Goal: Check status: Check status

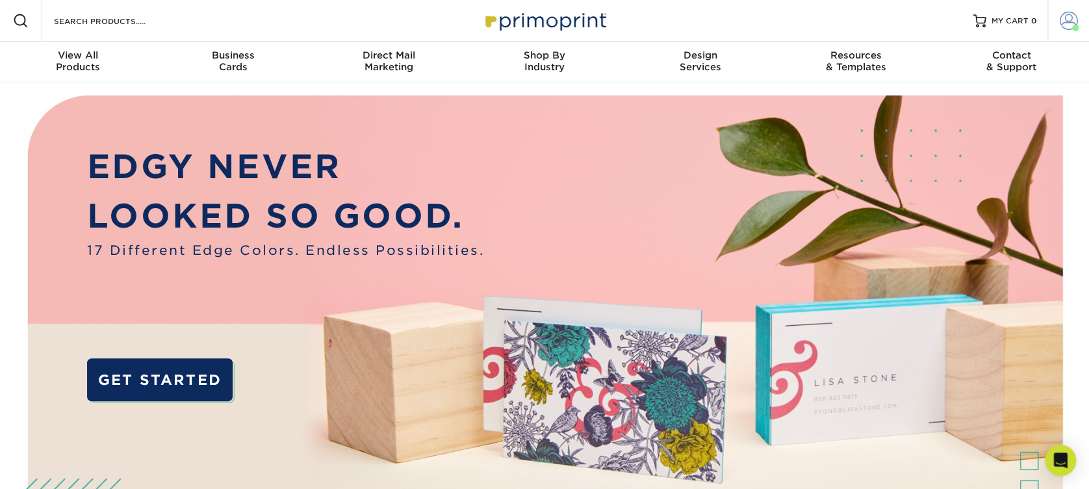
click at [1067, 16] on span at bounding box center [1069, 21] width 18 height 18
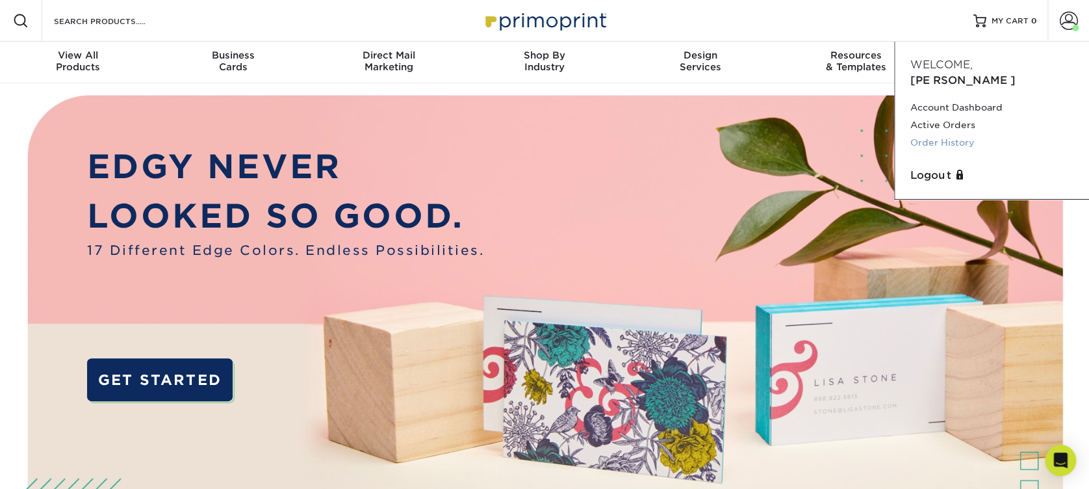
click at [957, 134] on link "Order History" at bounding box center [992, 143] width 163 height 18
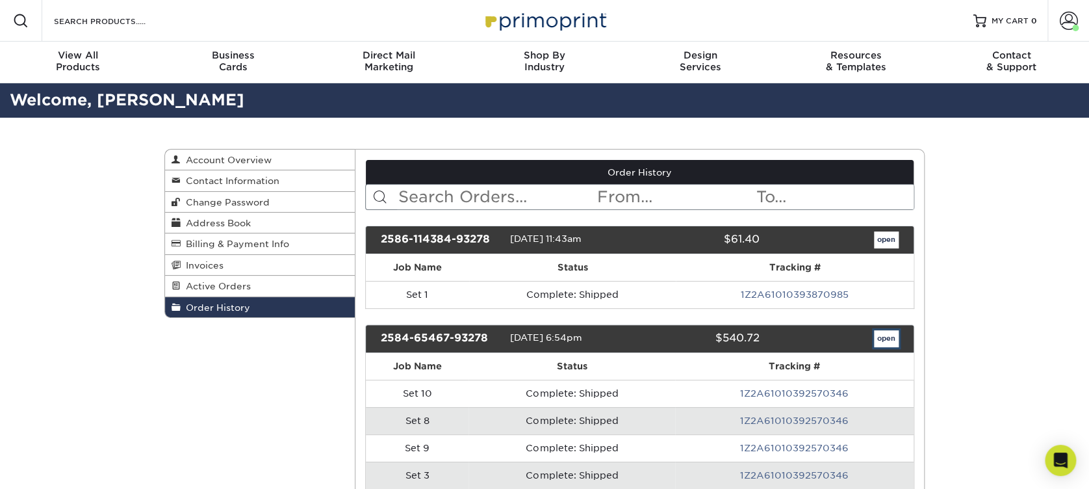
click at [884, 339] on link "open" at bounding box center [886, 338] width 25 height 17
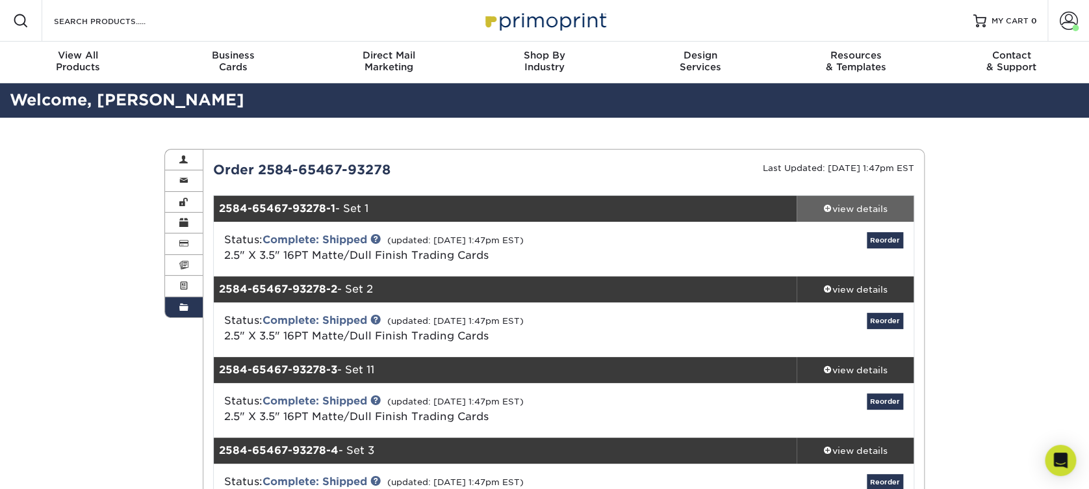
click at [830, 205] on span at bounding box center [828, 207] width 9 height 9
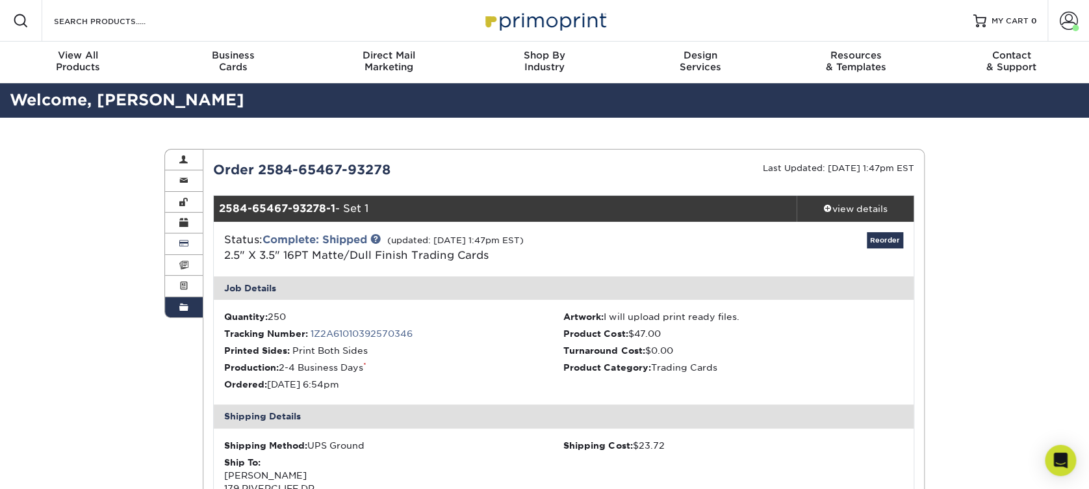
click at [187, 244] on link "Billing & Payment Info" at bounding box center [184, 243] width 38 height 21
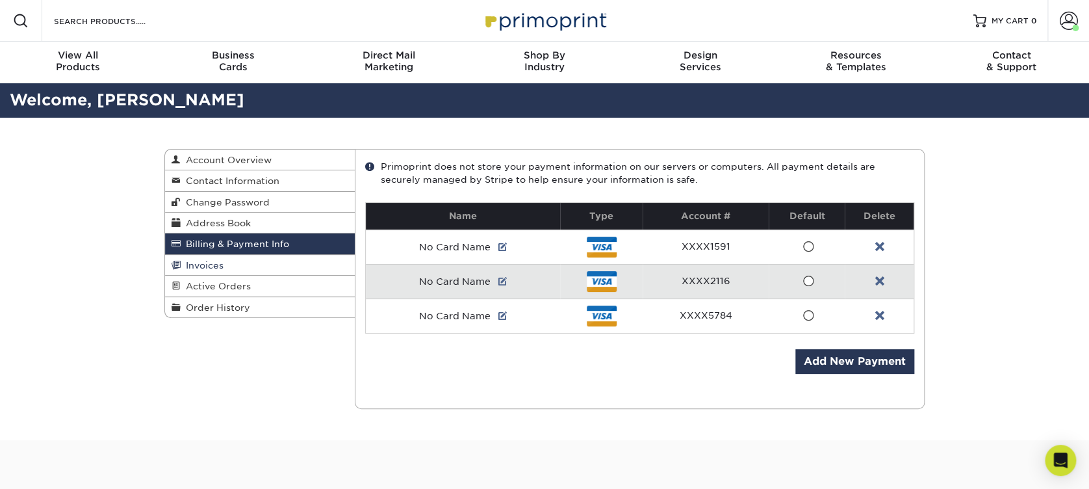
click at [190, 269] on link "Invoices" at bounding box center [260, 265] width 190 height 21
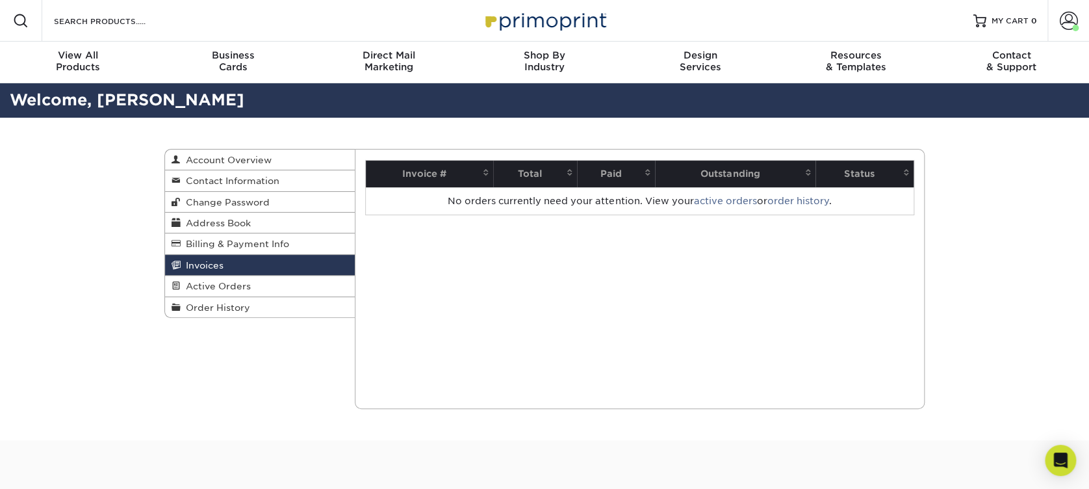
click at [614, 168] on th "Paid" at bounding box center [616, 174] width 78 height 27
click at [546, 170] on th "Total" at bounding box center [535, 174] width 84 height 27
click at [705, 172] on th "Outstanding" at bounding box center [735, 174] width 161 height 27
click at [849, 174] on th "Status" at bounding box center [865, 174] width 98 height 27
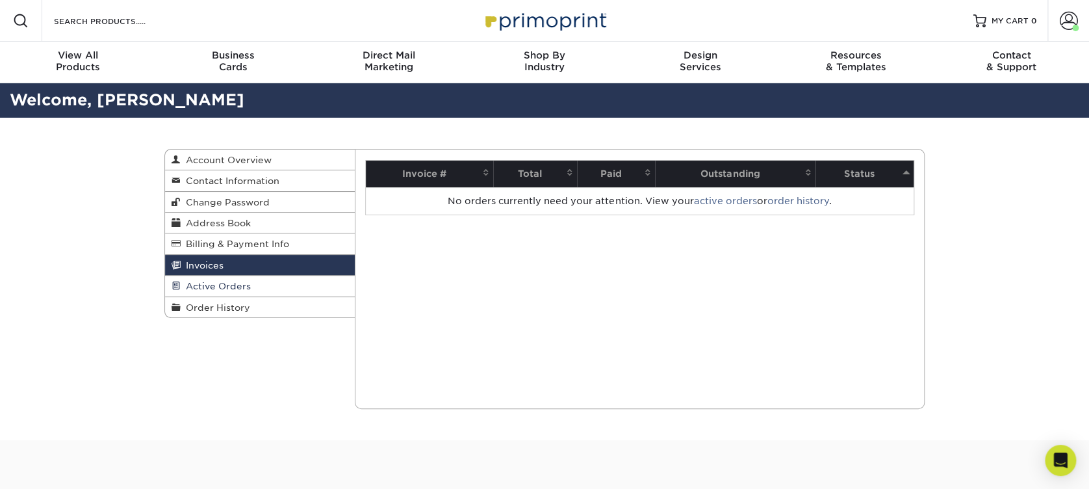
click at [205, 283] on span "Active Orders" at bounding box center [216, 286] width 70 height 10
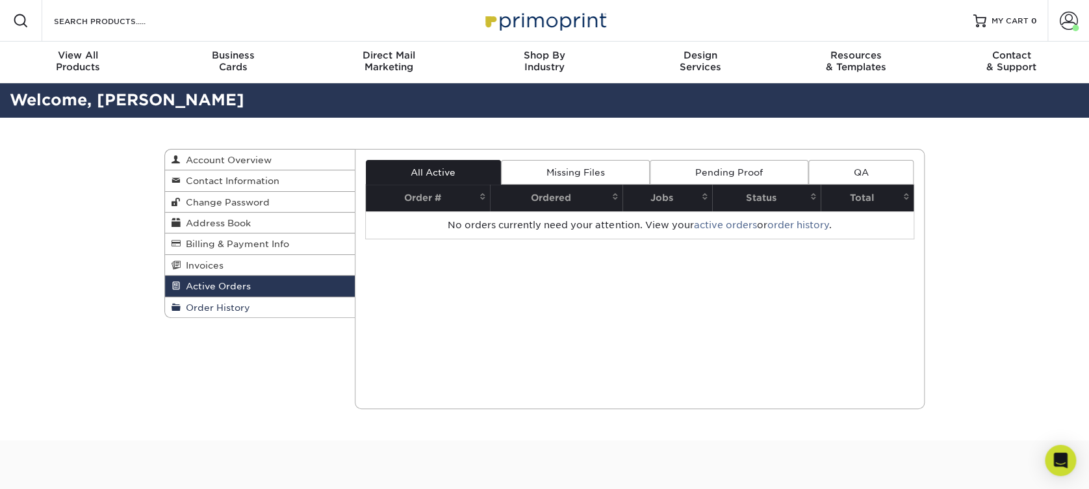
click at [208, 303] on span "Order History" at bounding box center [216, 307] width 70 height 10
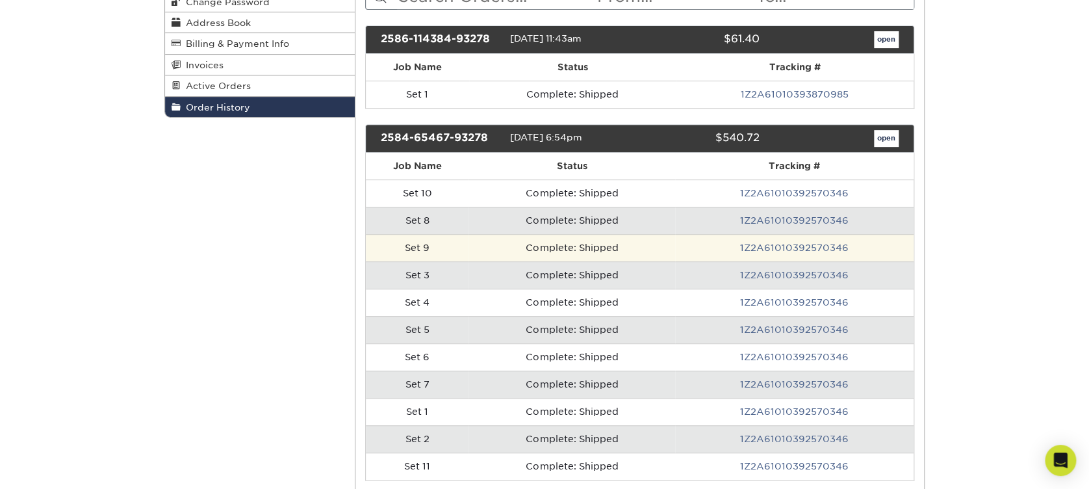
scroll to position [173, 0]
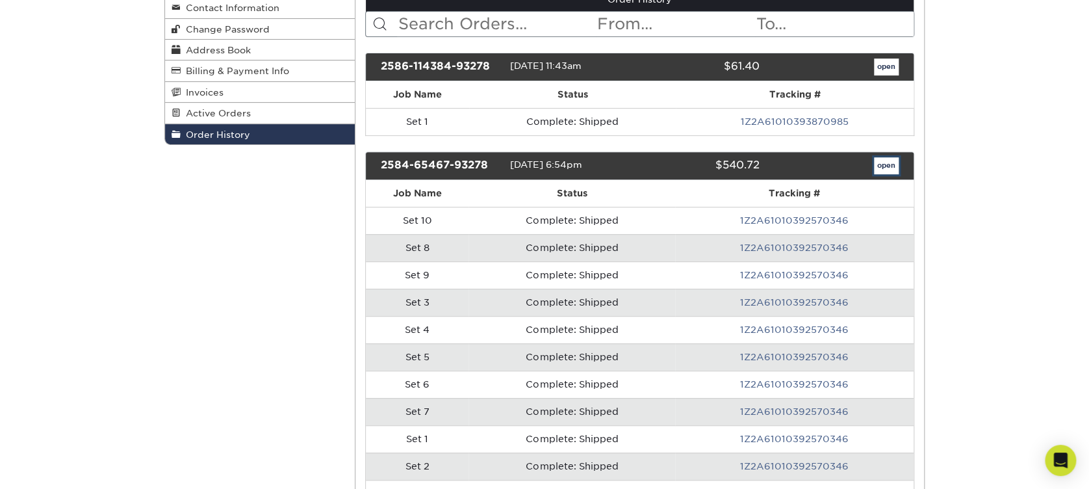
click at [883, 170] on link "open" at bounding box center [886, 165] width 25 height 17
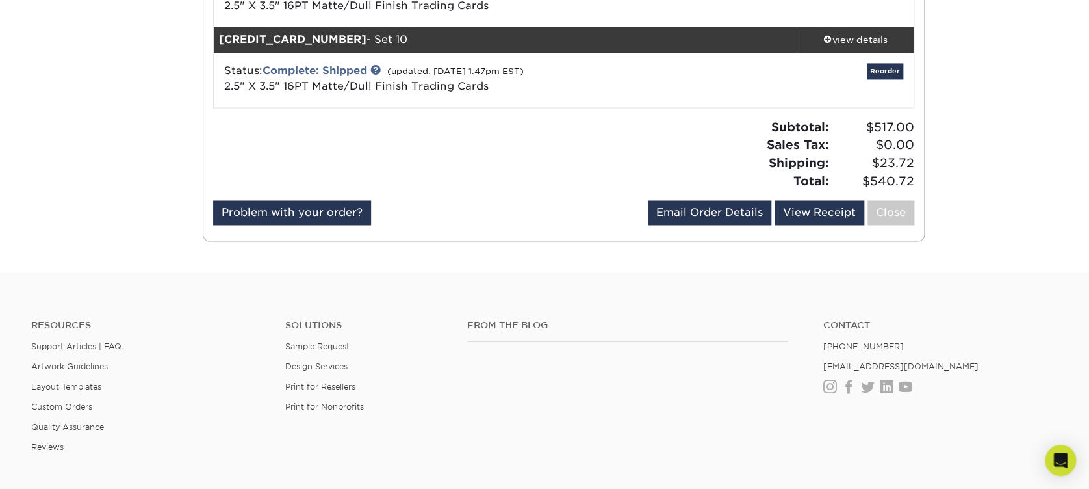
scroll to position [953, 0]
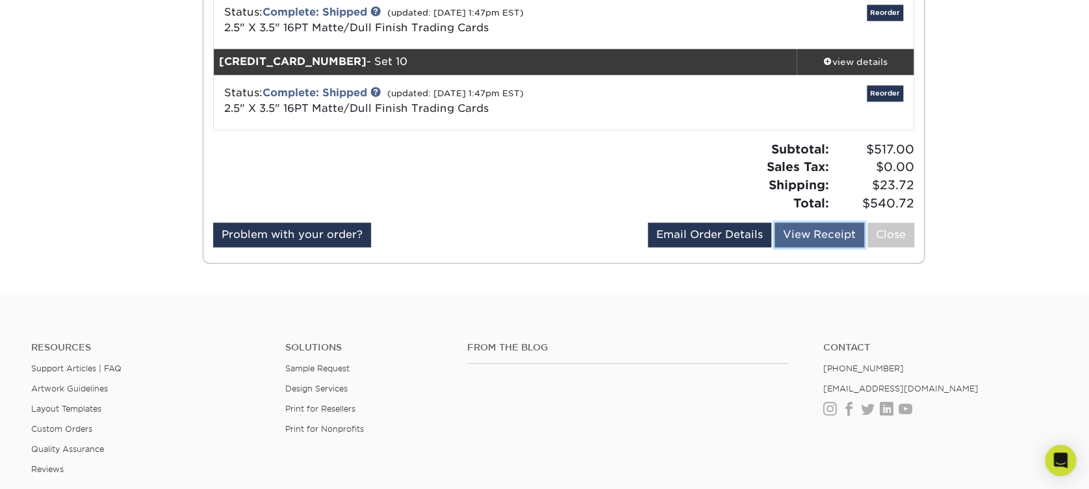
click at [792, 231] on link "View Receipt" at bounding box center [820, 234] width 90 height 25
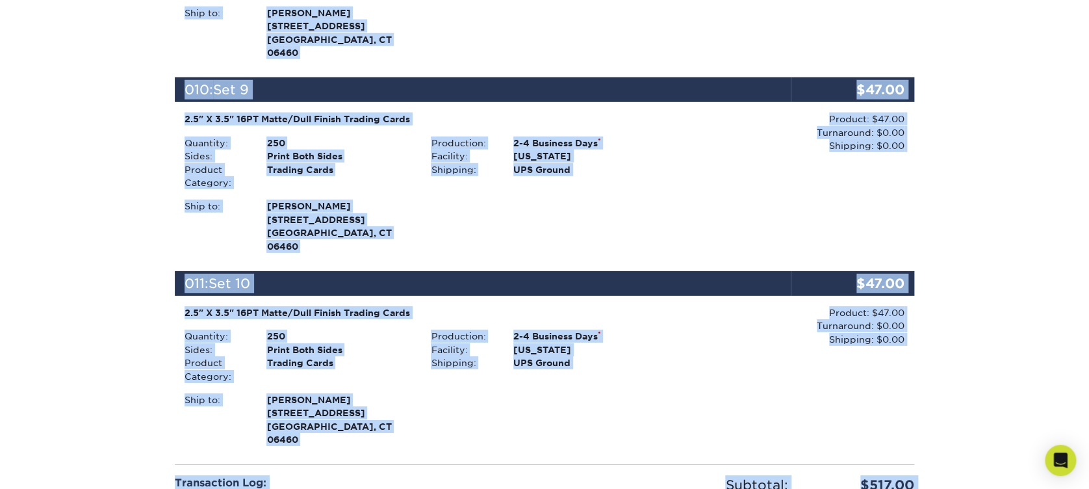
scroll to position [2308, 0]
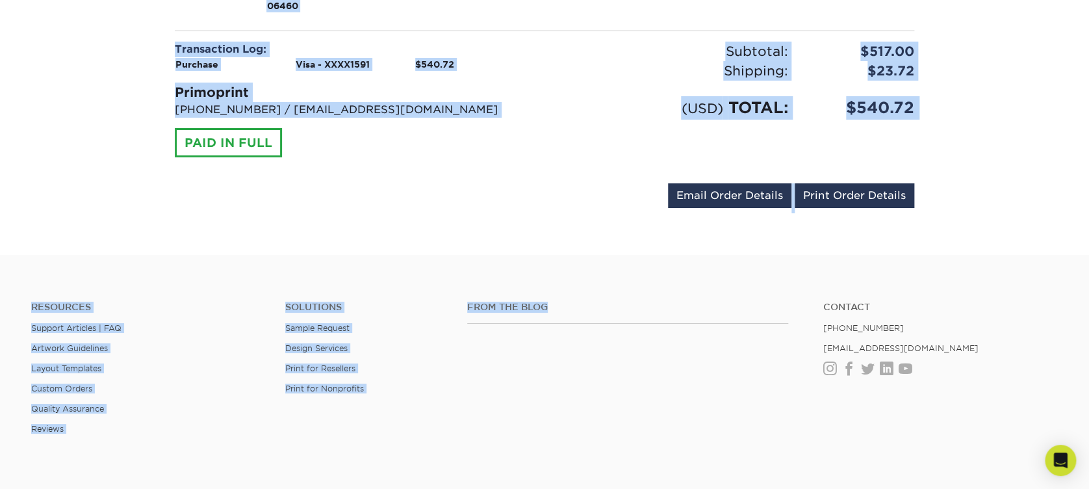
drag, startPoint x: 152, startPoint y: 127, endPoint x: 570, endPoint y: 133, distance: 418.0
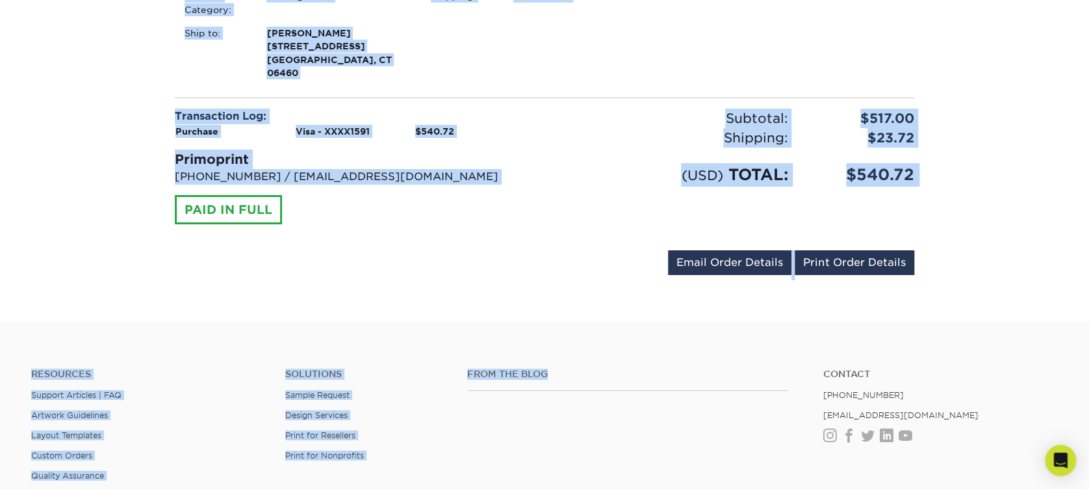
scroll to position [2134, 0]
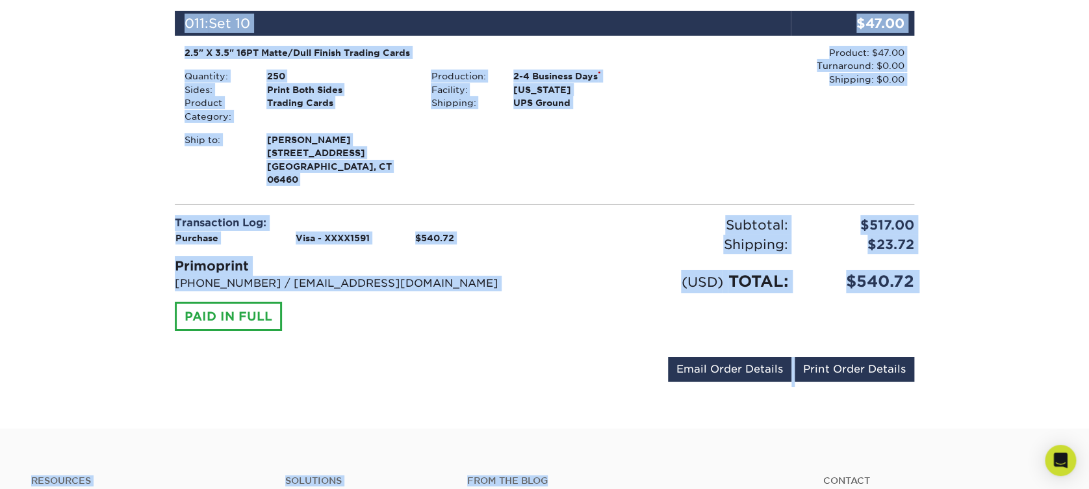
copy div "Order #: 2584-65467-93278 [DATE] 6:54pm Go to My Account Continue Shopping 001:…"
